Goal: Check status

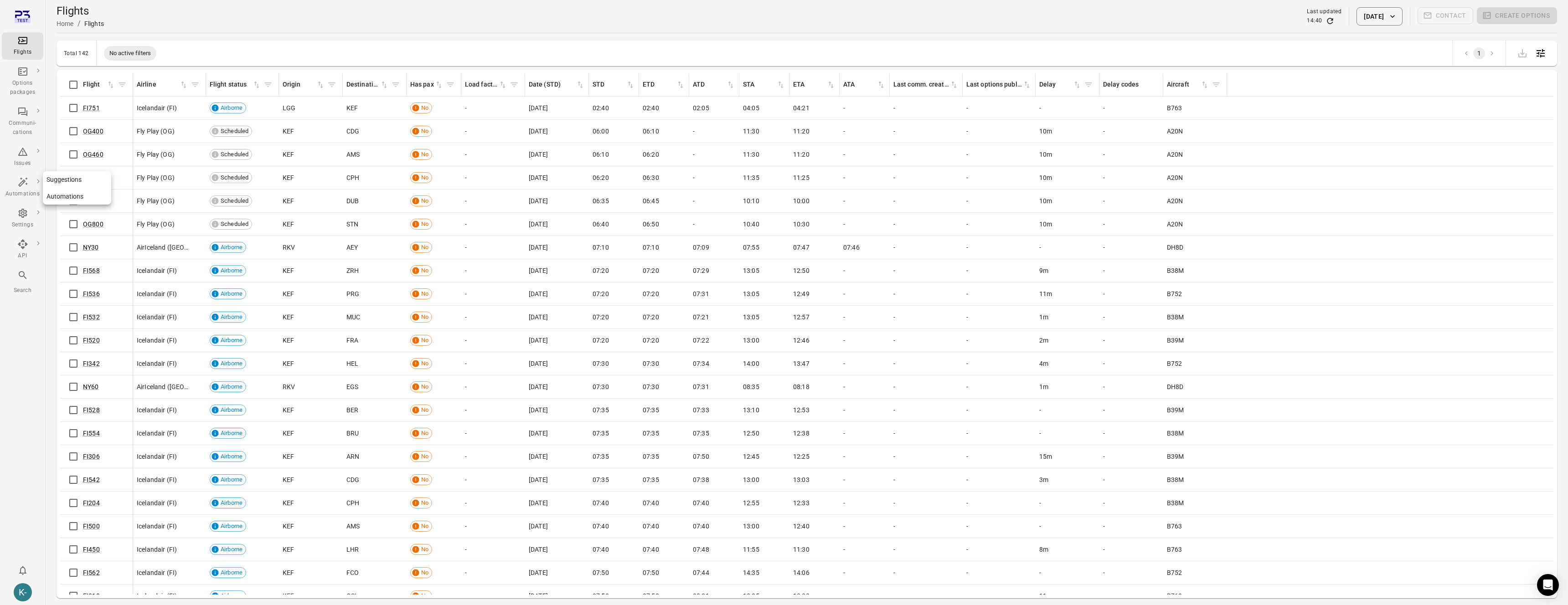
click at [68, 194] on link "Automations" at bounding box center [77, 196] width 69 height 17
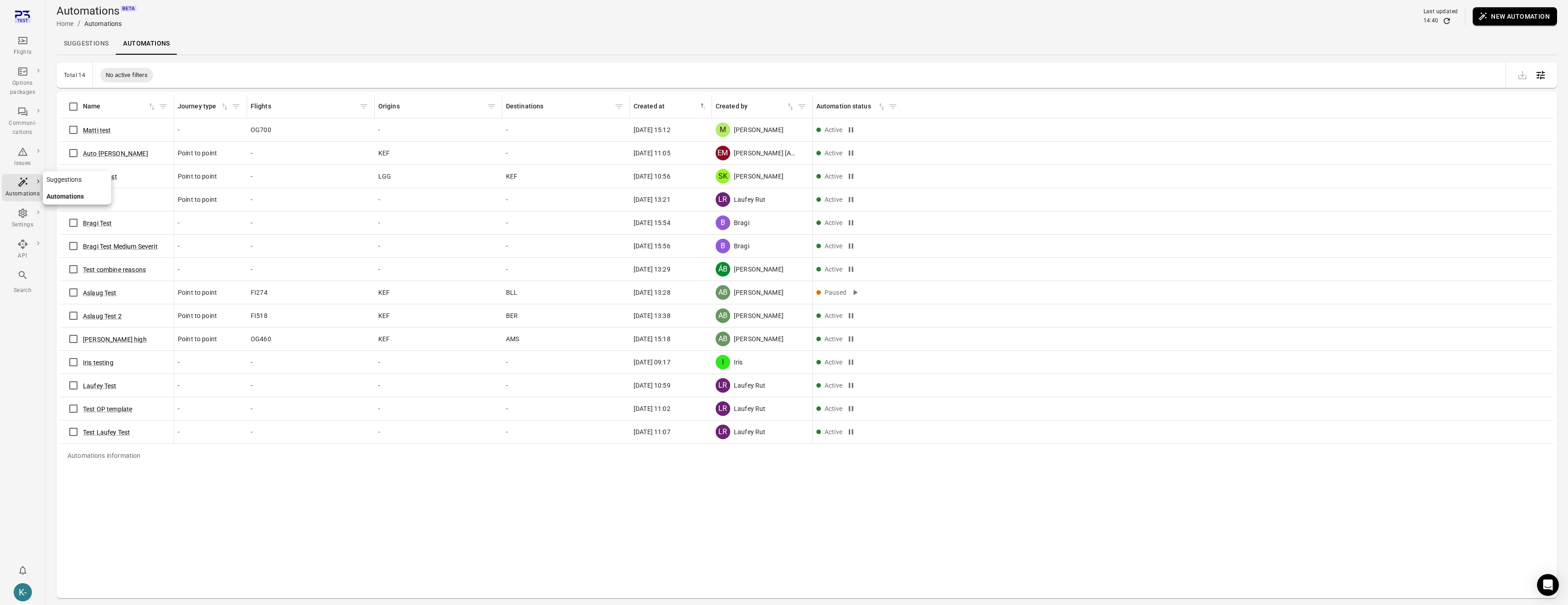
click at [63, 180] on link "Suggestions" at bounding box center [77, 180] width 69 height 17
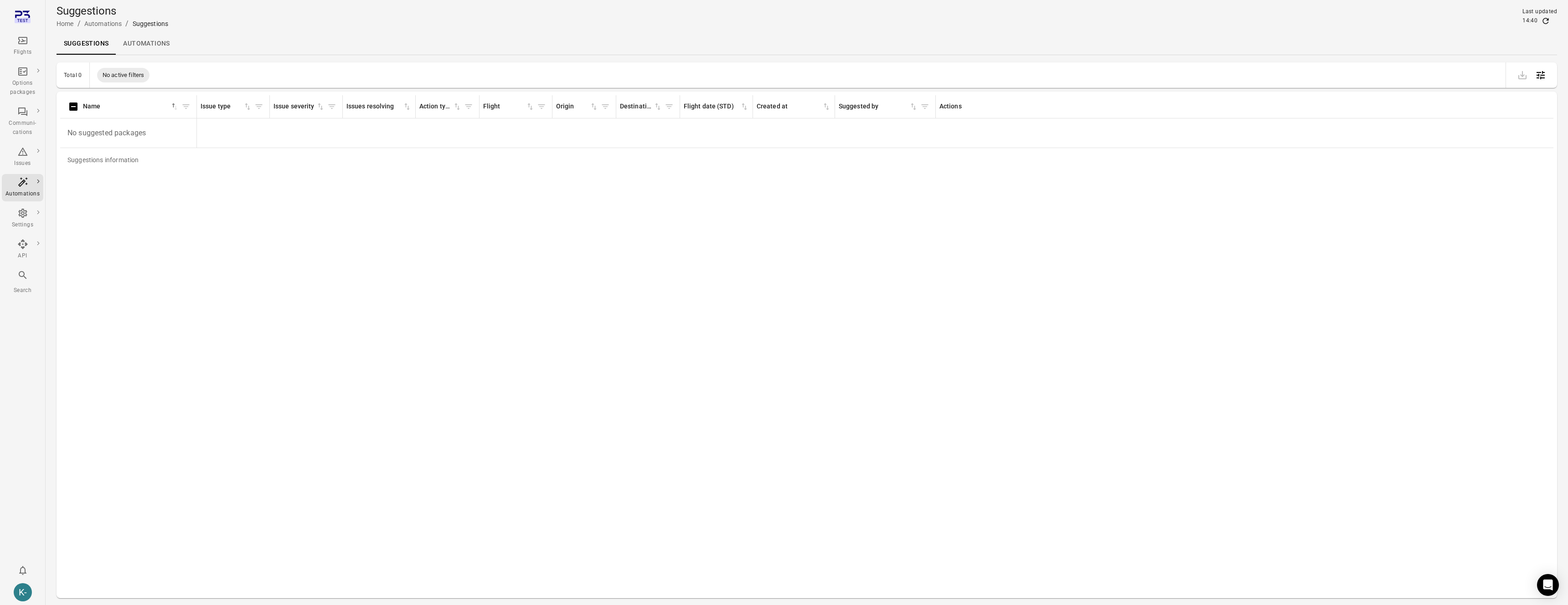
click at [1548, 16] on div "Last updated 14:40" at bounding box center [1540, 17] width 34 height 18
click at [1546, 18] on icon "Refresh data" at bounding box center [1545, 21] width 9 height 9
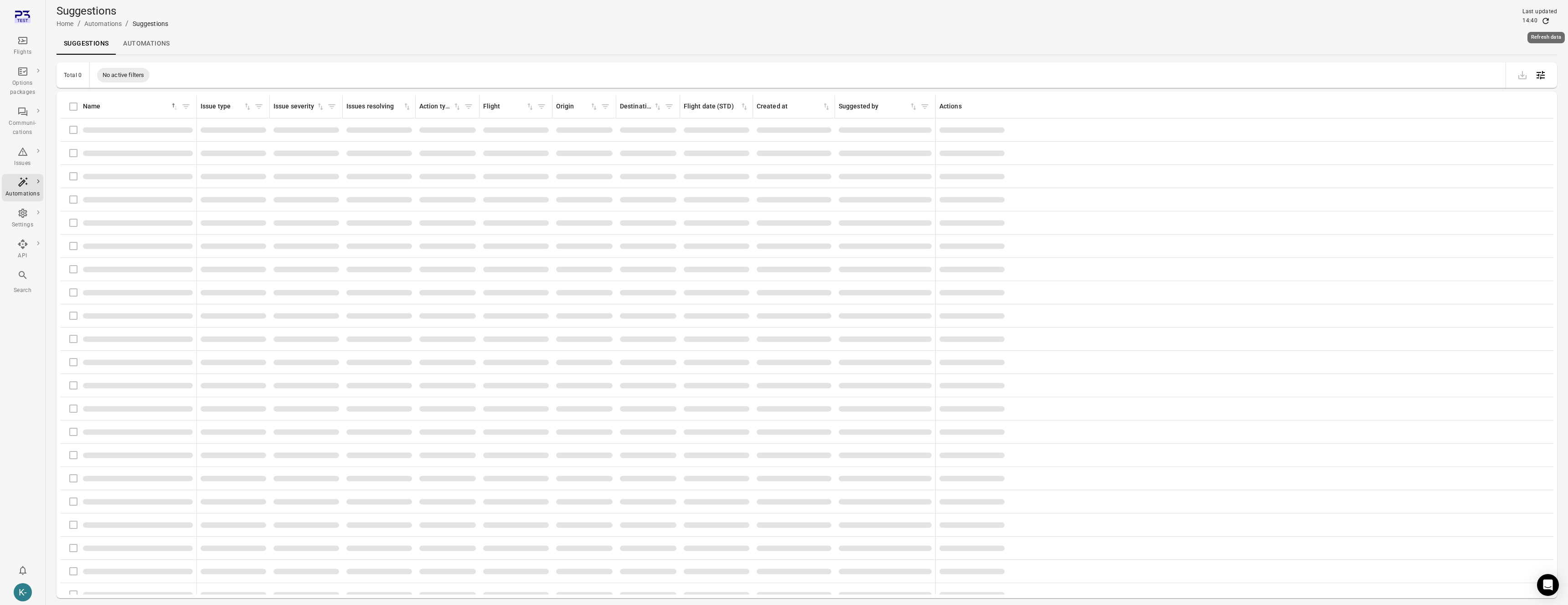
click at [1546, 18] on icon "Refresh data" at bounding box center [1545, 21] width 9 height 9
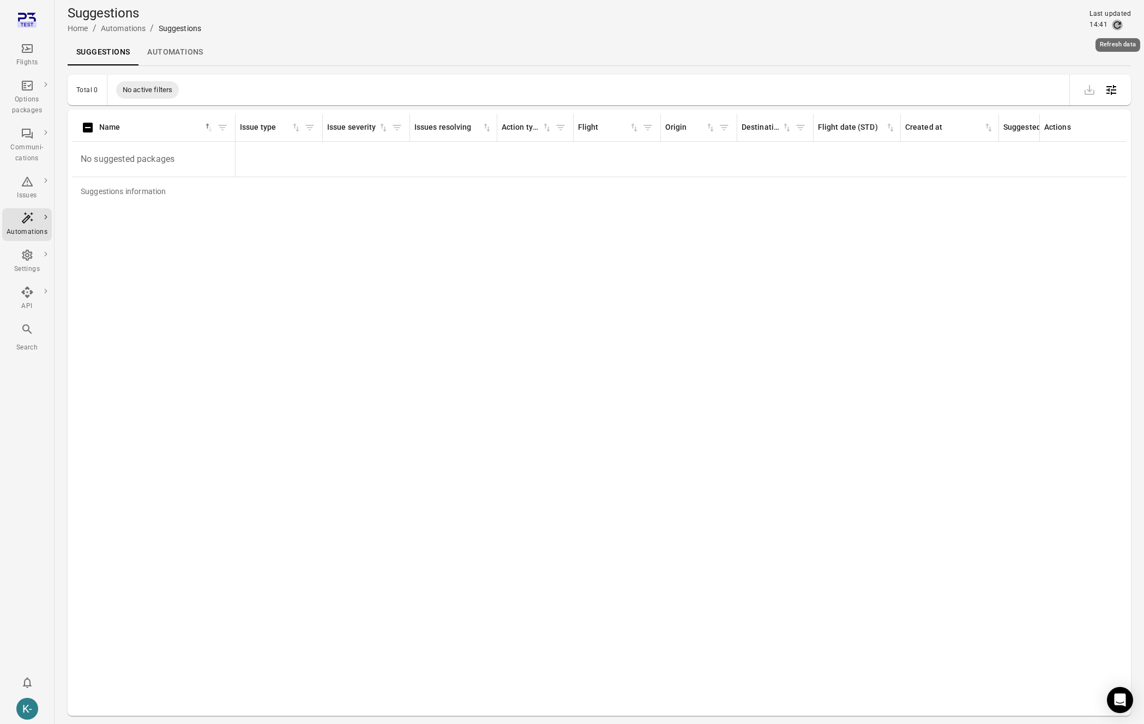
click at [1115, 23] on icon "Refresh data" at bounding box center [1116, 25] width 11 height 11
click at [1113, 24] on icon "Refresh data" at bounding box center [1116, 25] width 11 height 11
